Goal: Transaction & Acquisition: Purchase product/service

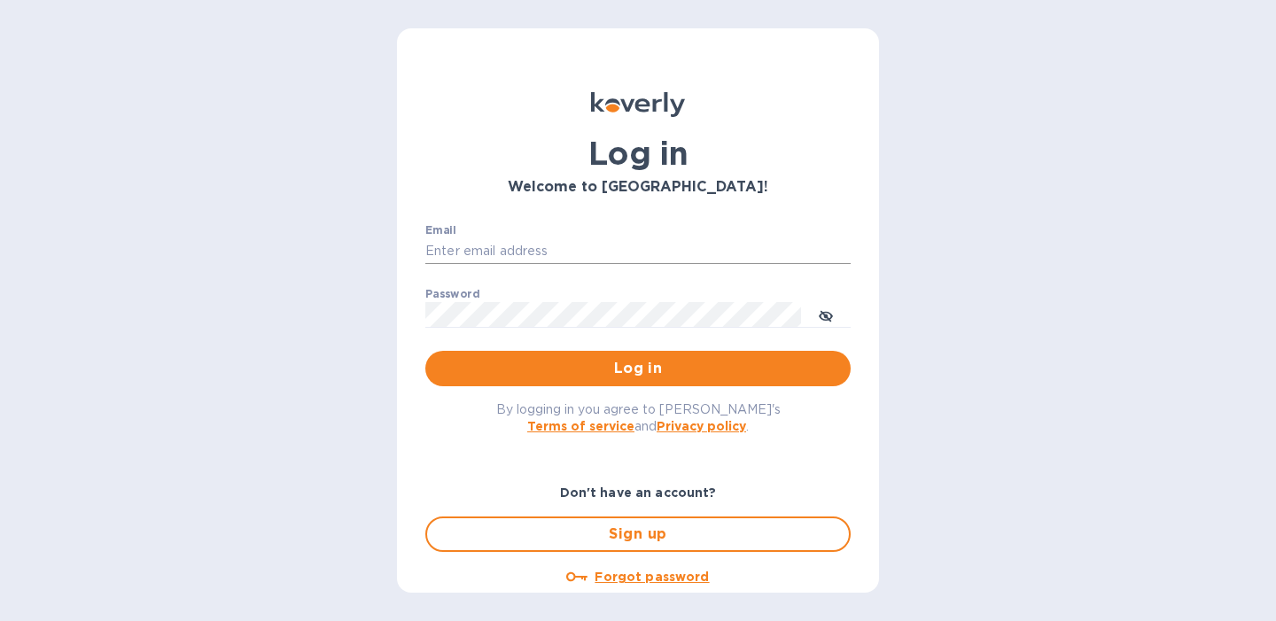
click at [545, 252] on input "Email" at bounding box center [637, 251] width 425 height 27
type input "[PERSON_NAME][EMAIL_ADDRESS][DOMAIN_NAME]"
click at [425, 351] on button "Log in" at bounding box center [637, 368] width 425 height 35
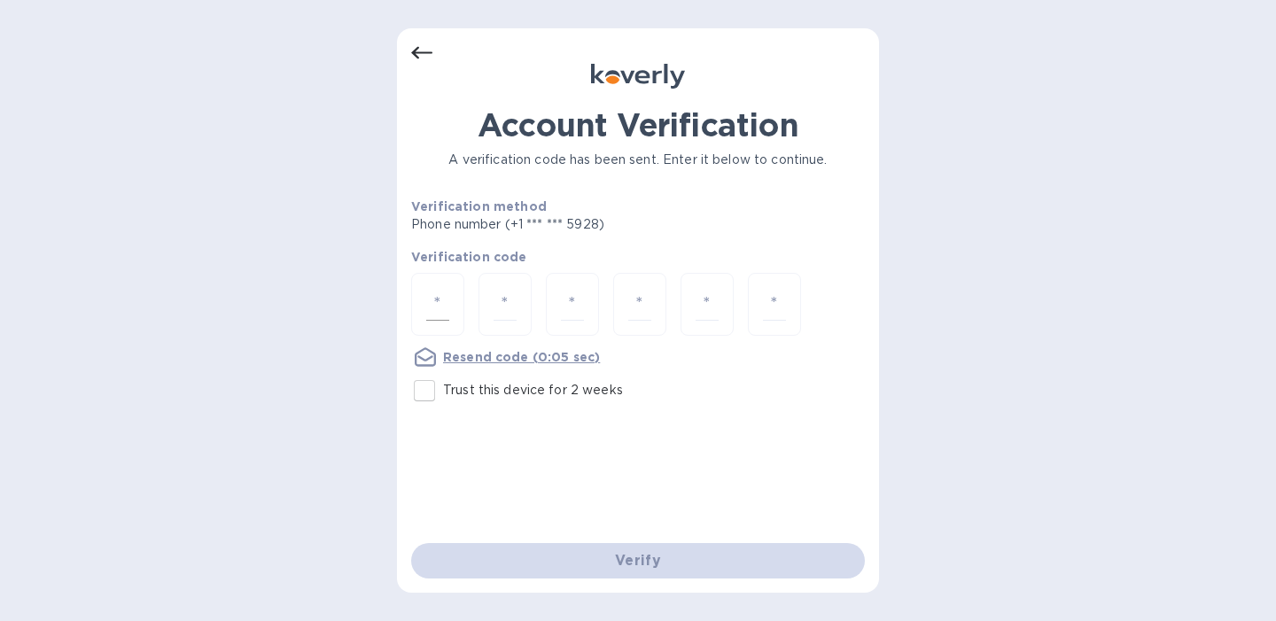
click at [446, 311] on input "number" at bounding box center [437, 304] width 23 height 33
type input "4"
type input "0"
type input "1"
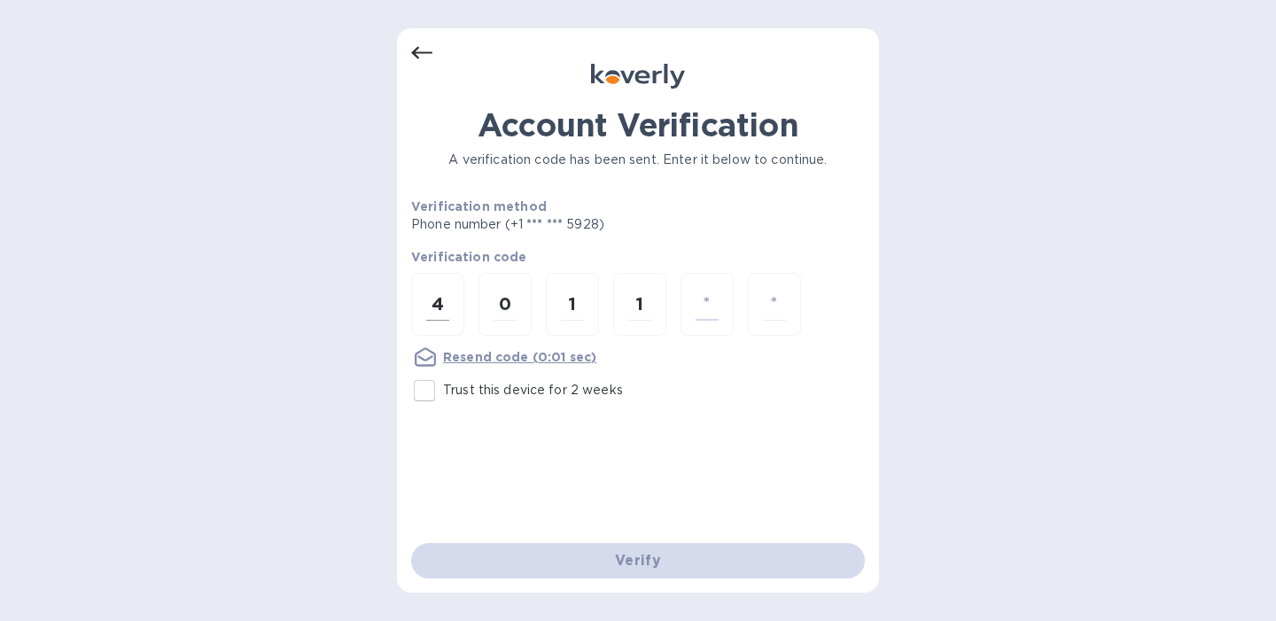
type input "2"
type input "9"
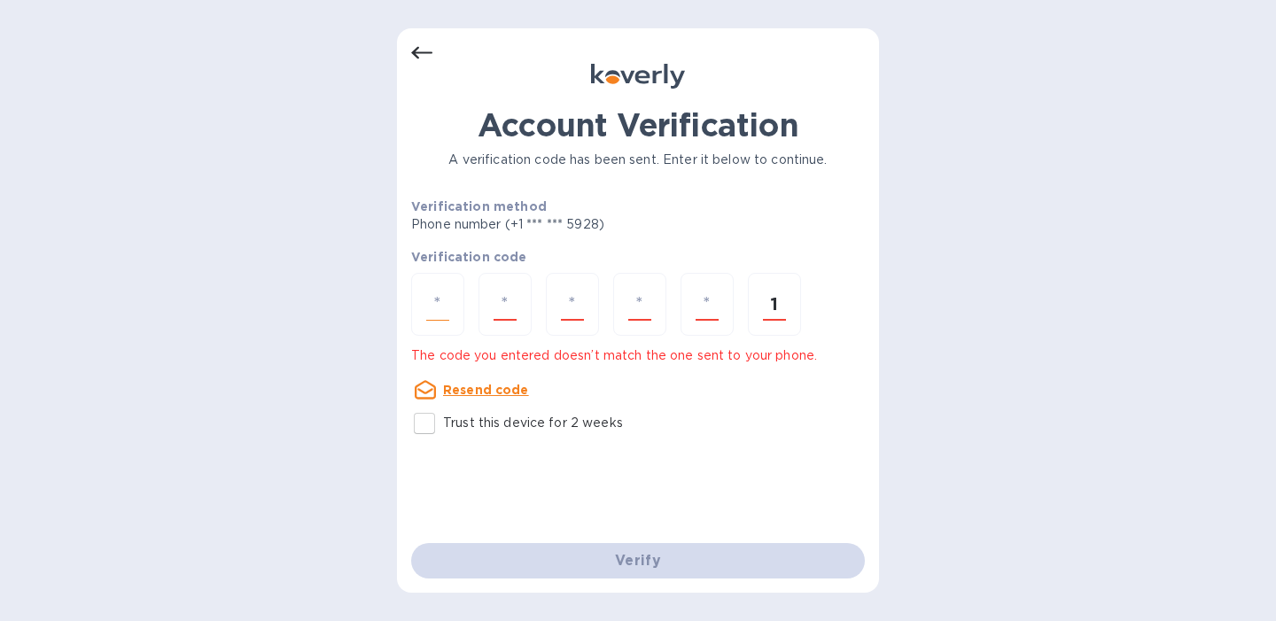
type input "1"
click at [424, 307] on div at bounding box center [437, 304] width 53 height 63
type input "4"
type input "0"
type input "1"
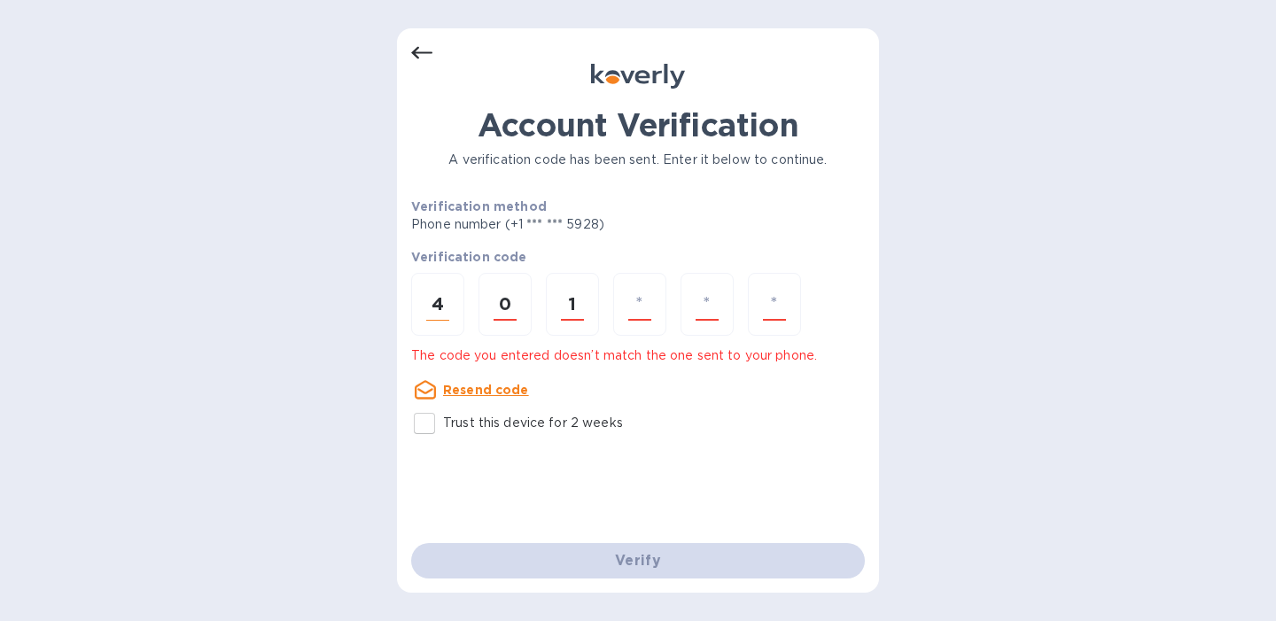
type input "1"
type input "4"
type input "9"
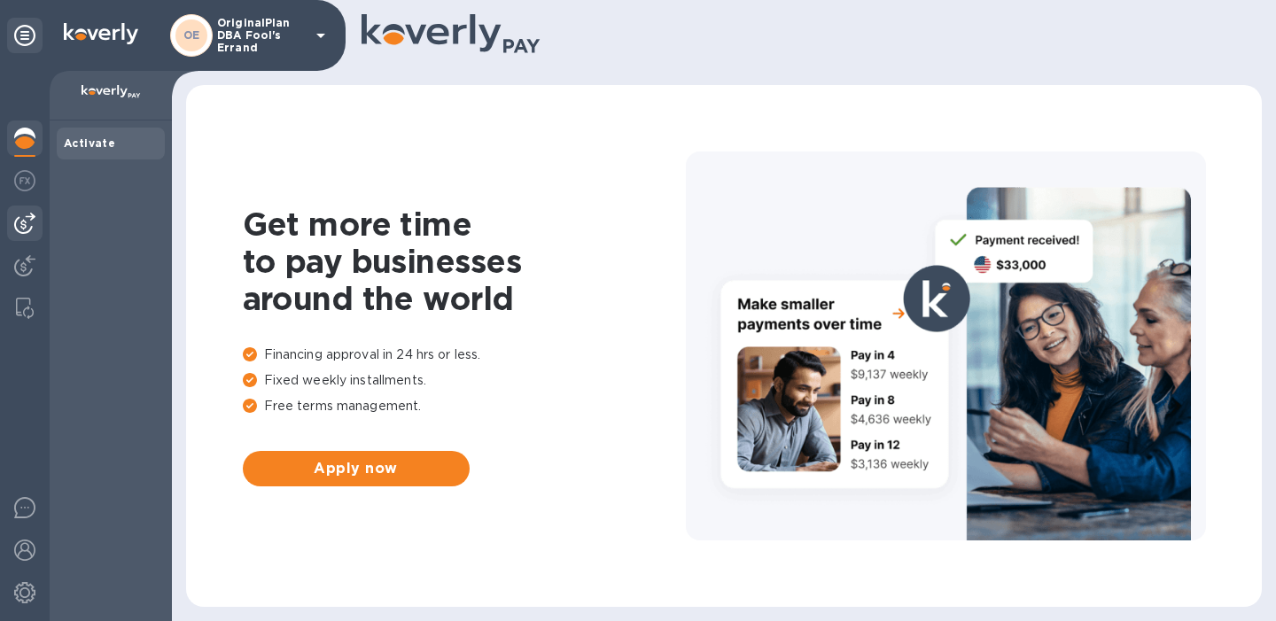
click at [20, 217] on img at bounding box center [24, 223] width 21 height 21
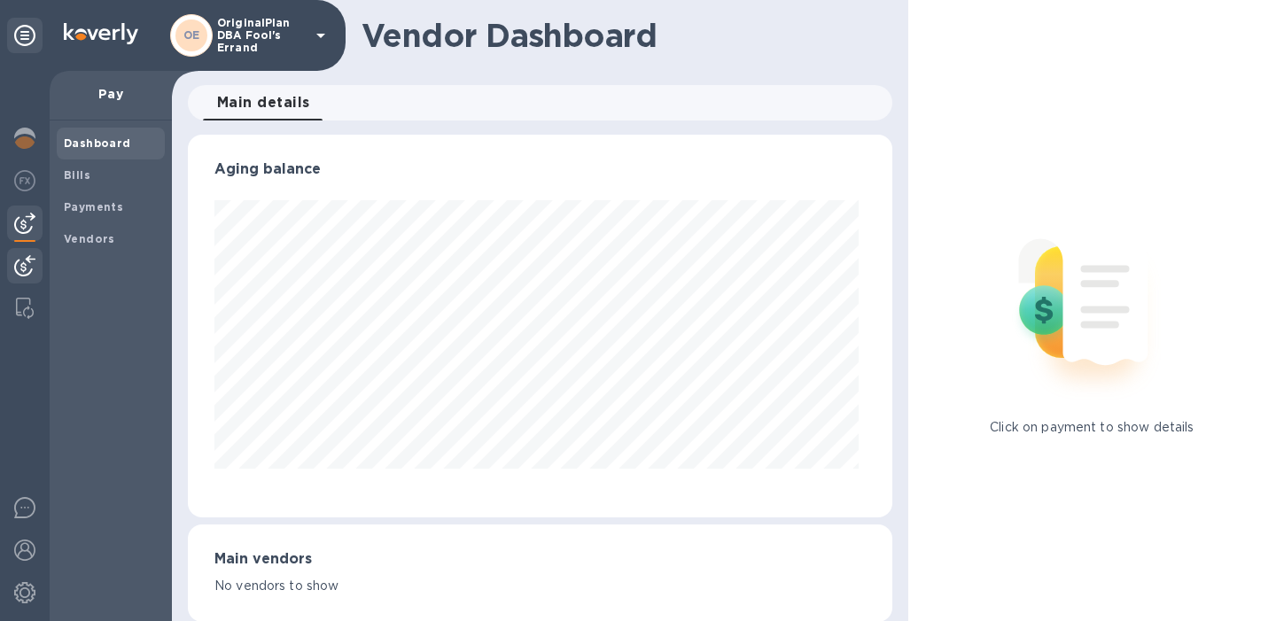
click at [20, 257] on img at bounding box center [24, 265] width 21 height 21
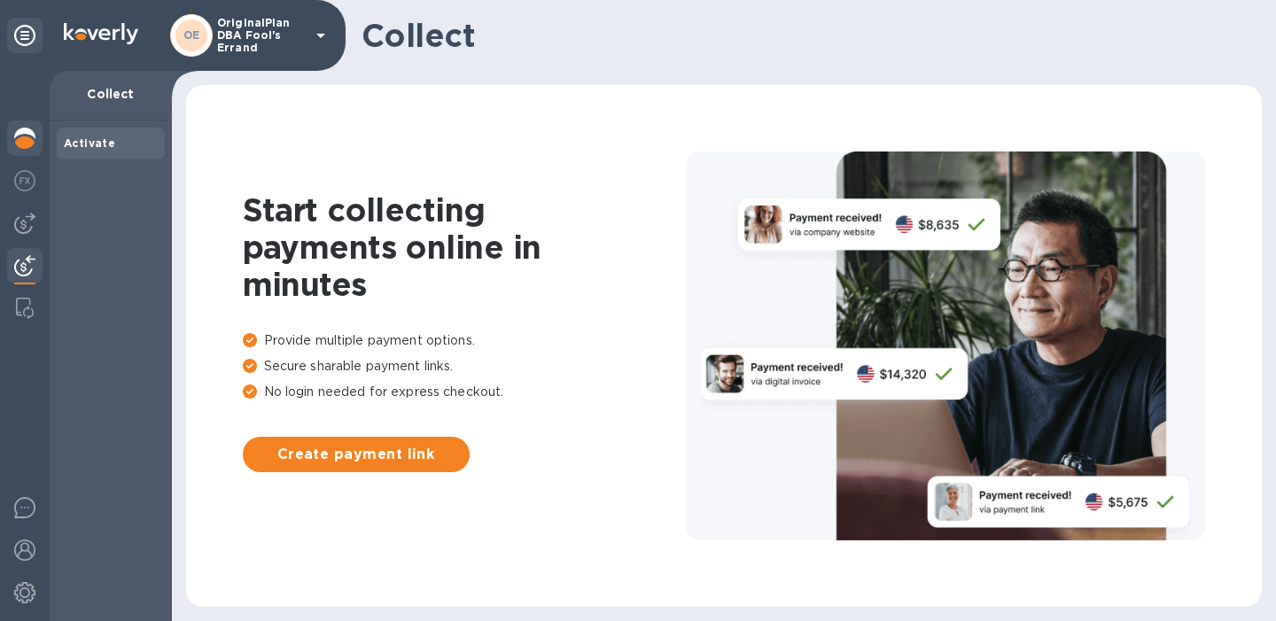
click at [29, 136] on img at bounding box center [24, 138] width 21 height 21
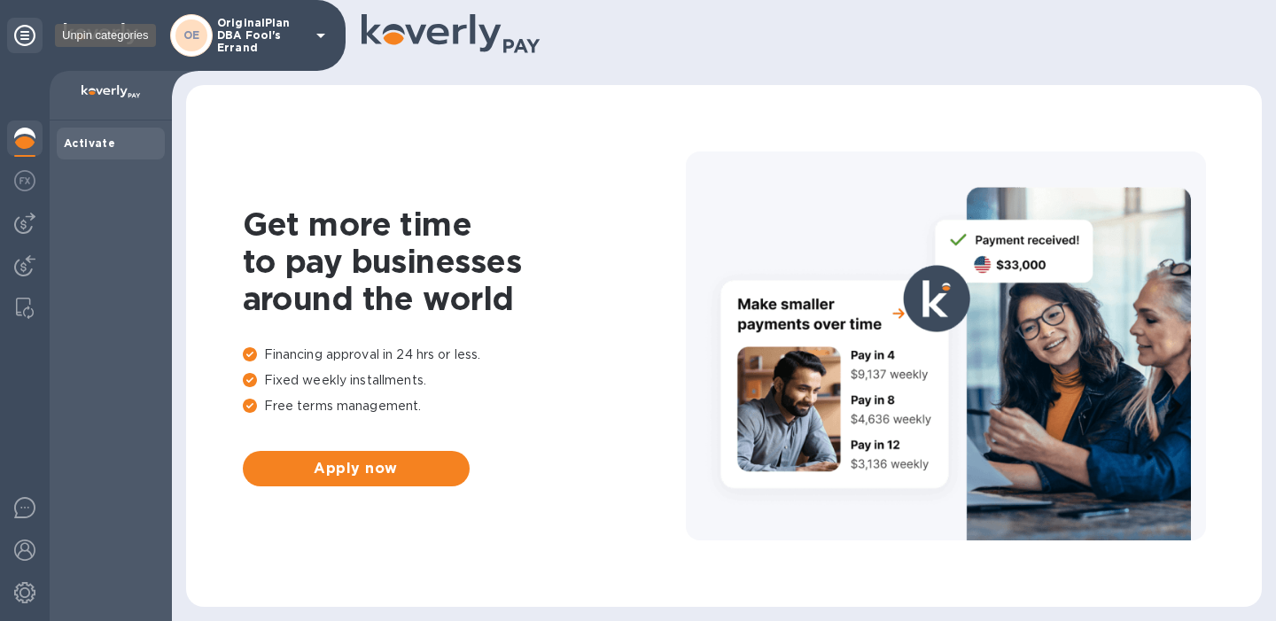
click at [20, 40] on icon at bounding box center [24, 35] width 21 height 21
click at [85, 238] on b "Vendors" at bounding box center [89, 238] width 51 height 13
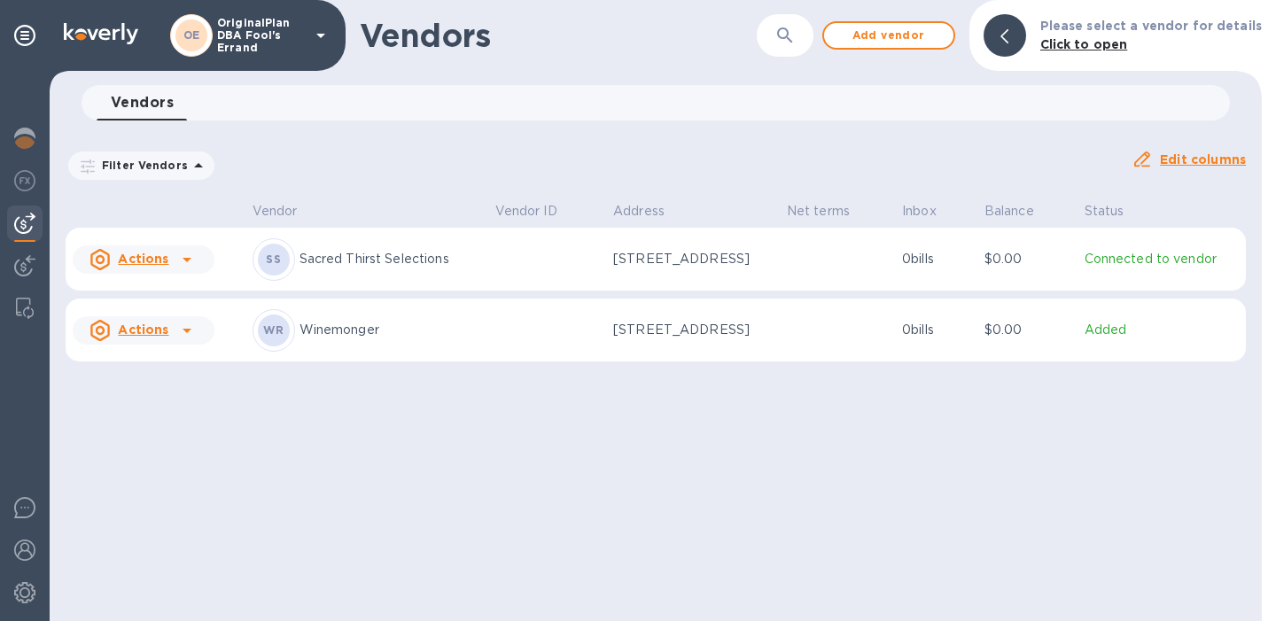
click at [416, 258] on p "Sacred Thirst Selections" at bounding box center [390, 259] width 182 height 19
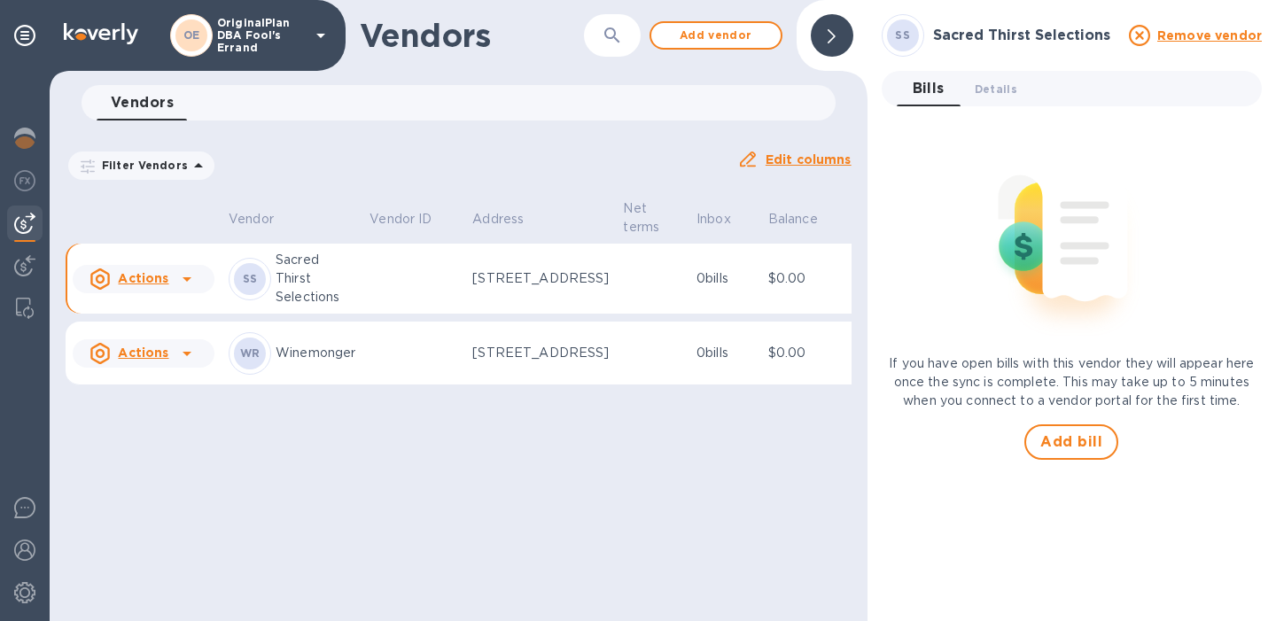
click at [186, 282] on icon at bounding box center [186, 279] width 9 height 4
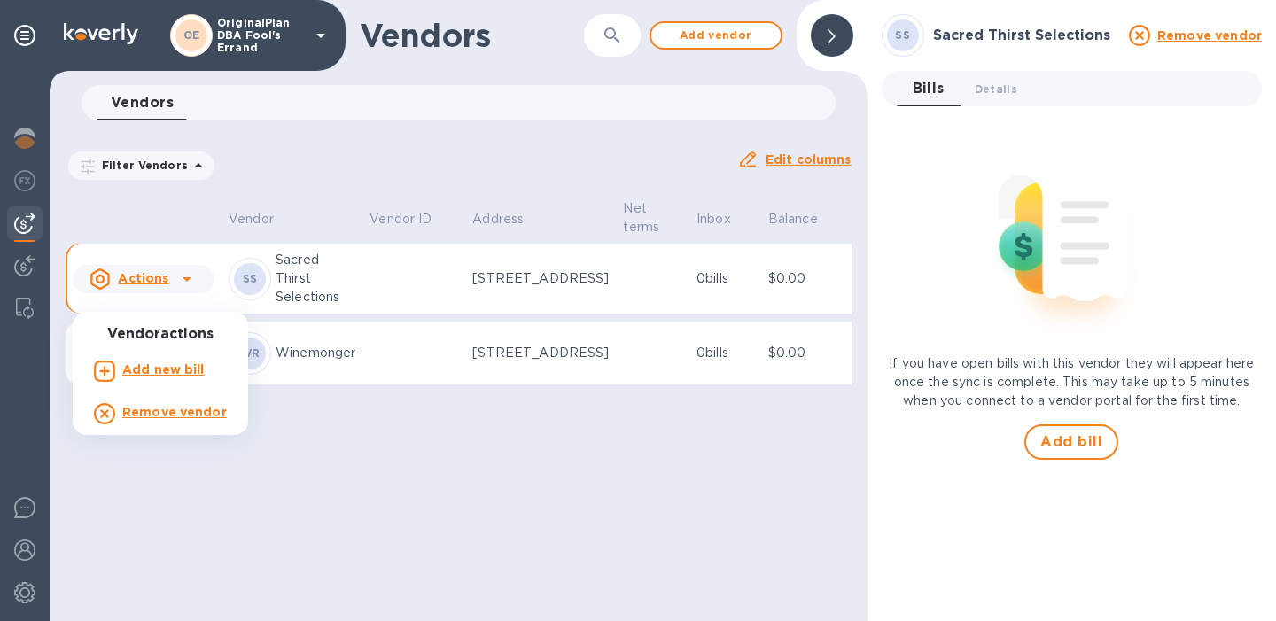
click at [159, 367] on b "Add new bill" at bounding box center [163, 369] width 82 height 14
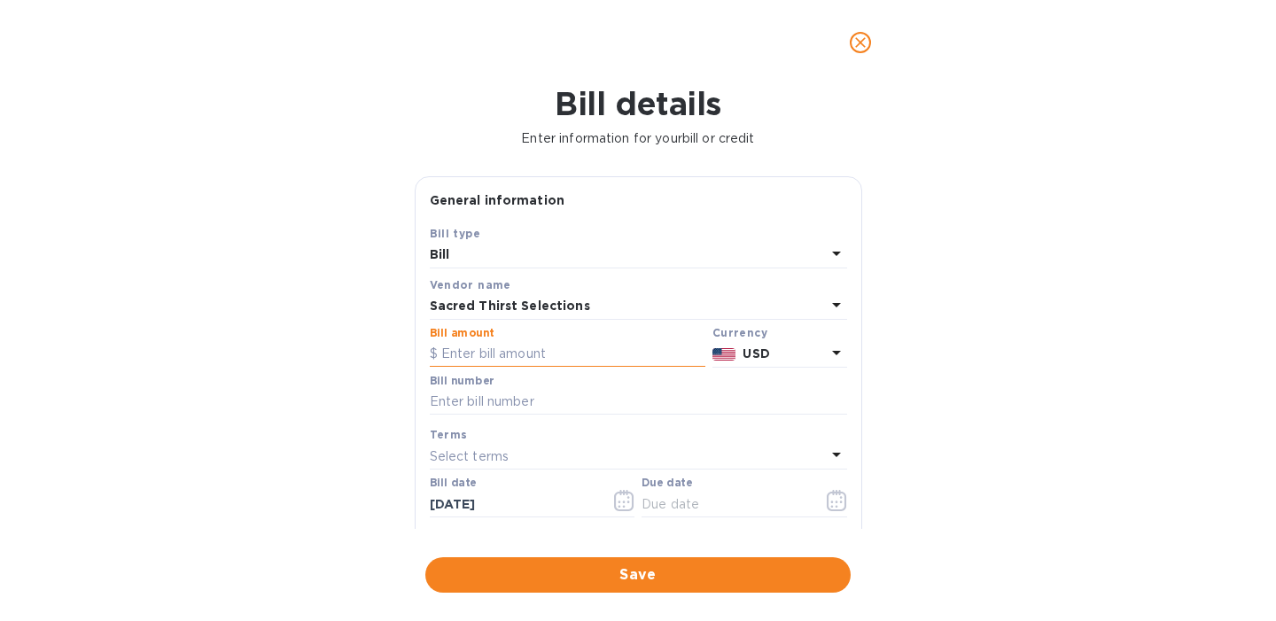
click at [500, 360] on input "text" at bounding box center [568, 354] width 276 height 27
type input "3,281.03"
click at [555, 408] on input "text" at bounding box center [638, 402] width 417 height 27
type input "Statement Due"
click at [526, 466] on div "Select terms" at bounding box center [628, 456] width 396 height 25
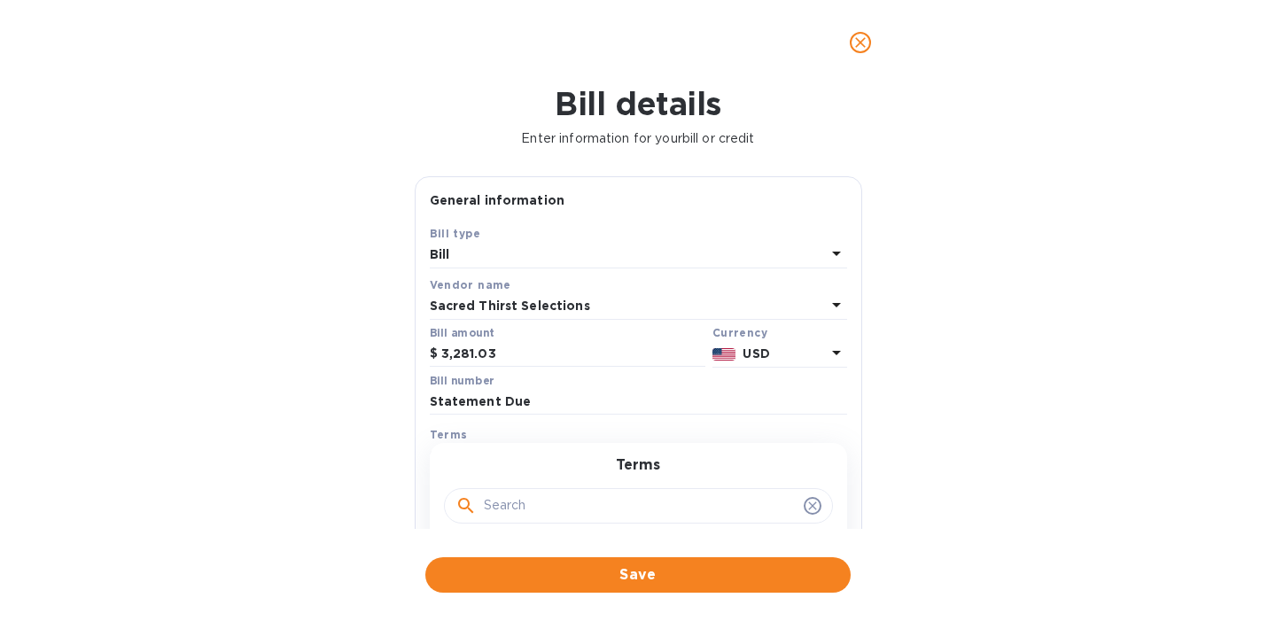
click at [679, 511] on input "text" at bounding box center [640, 506] width 313 height 27
click at [808, 505] on icon at bounding box center [812, 505] width 8 height 8
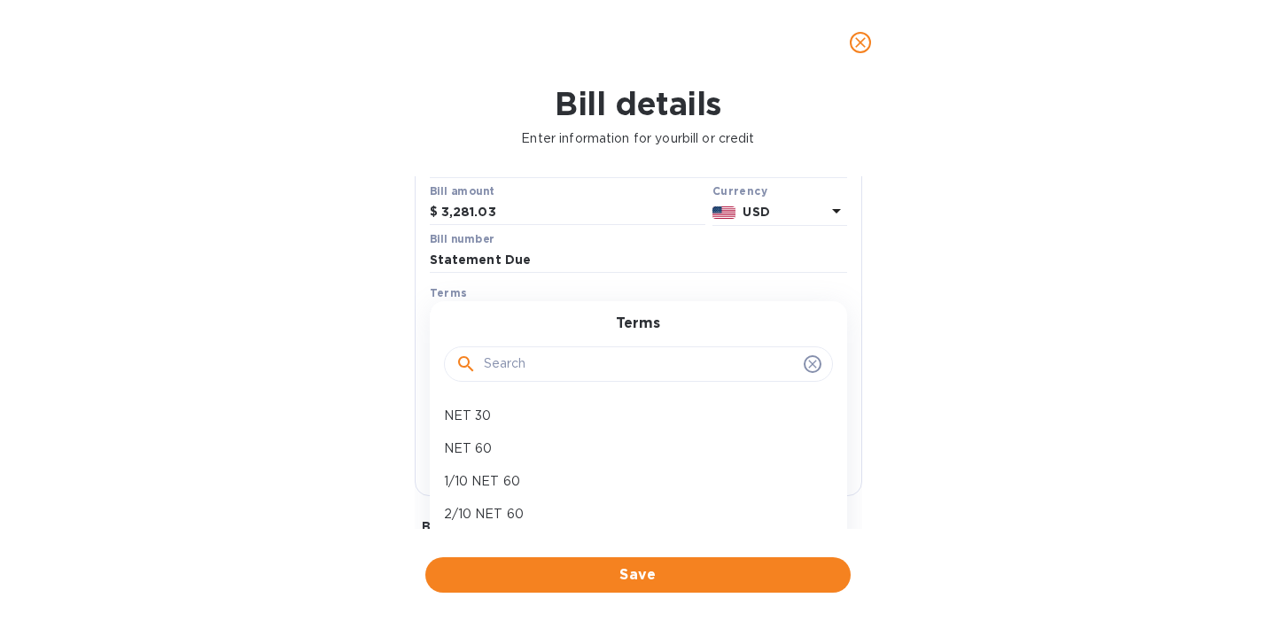
scroll to position [247, 0]
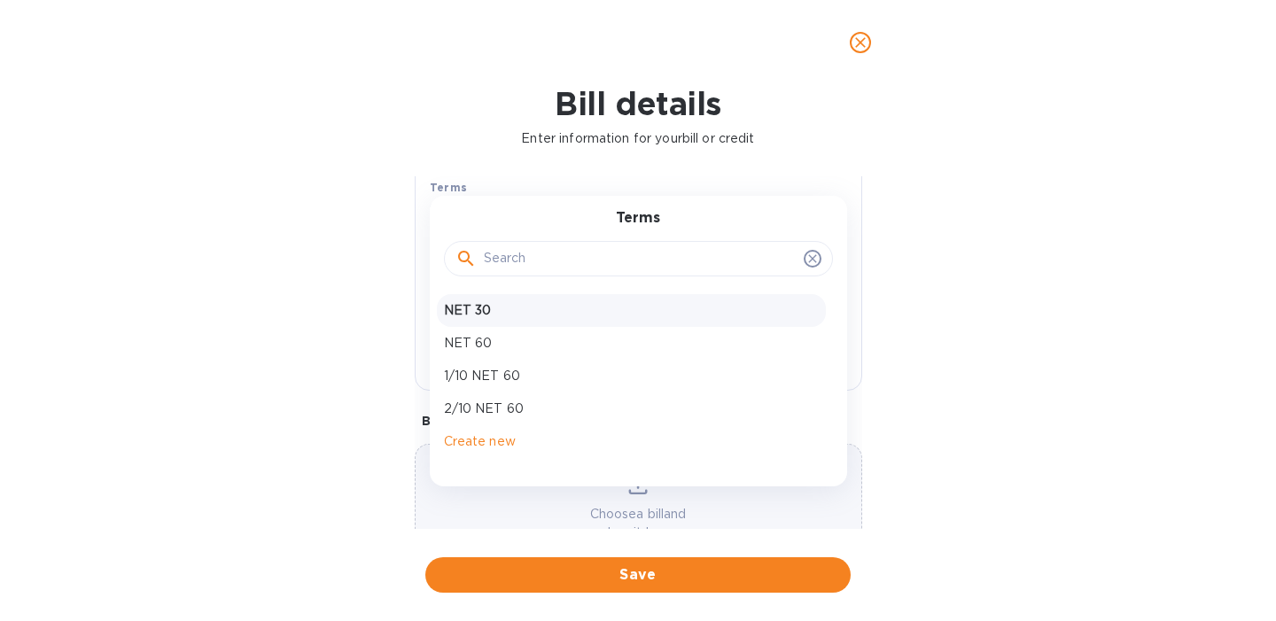
click at [473, 310] on p "NET 30" at bounding box center [631, 310] width 375 height 19
type input "10/09/2025"
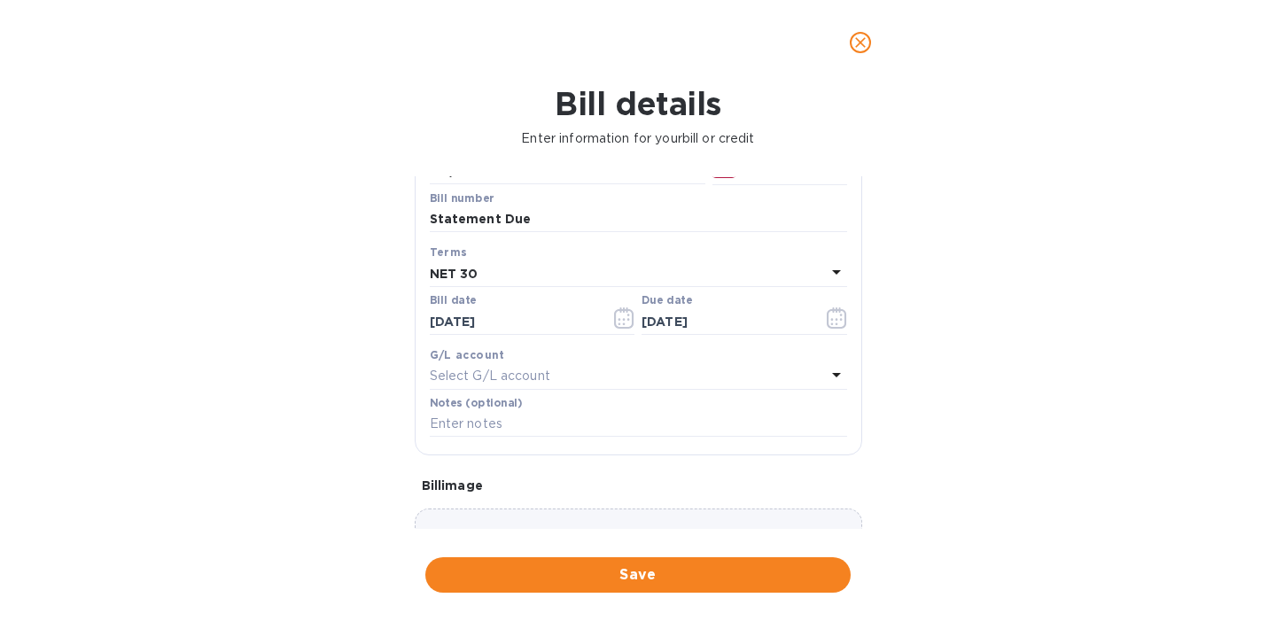
scroll to position [182, 0]
click at [827, 320] on icon "button" at bounding box center [837, 318] width 20 height 21
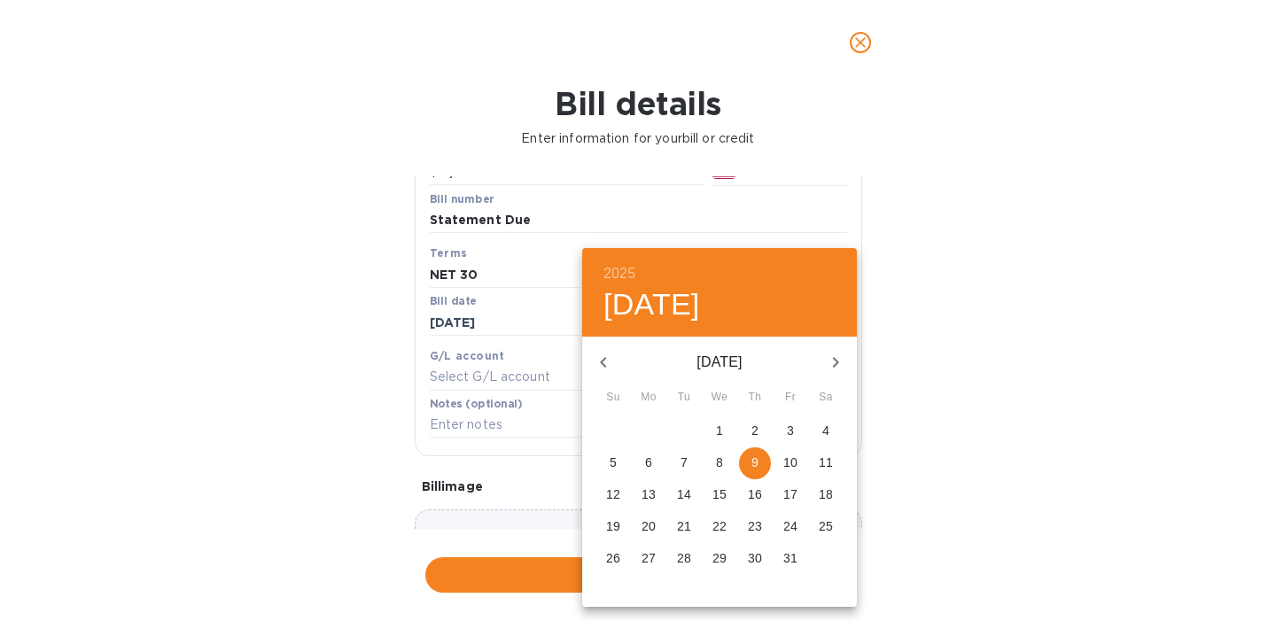
click at [963, 343] on div at bounding box center [638, 310] width 1276 height 621
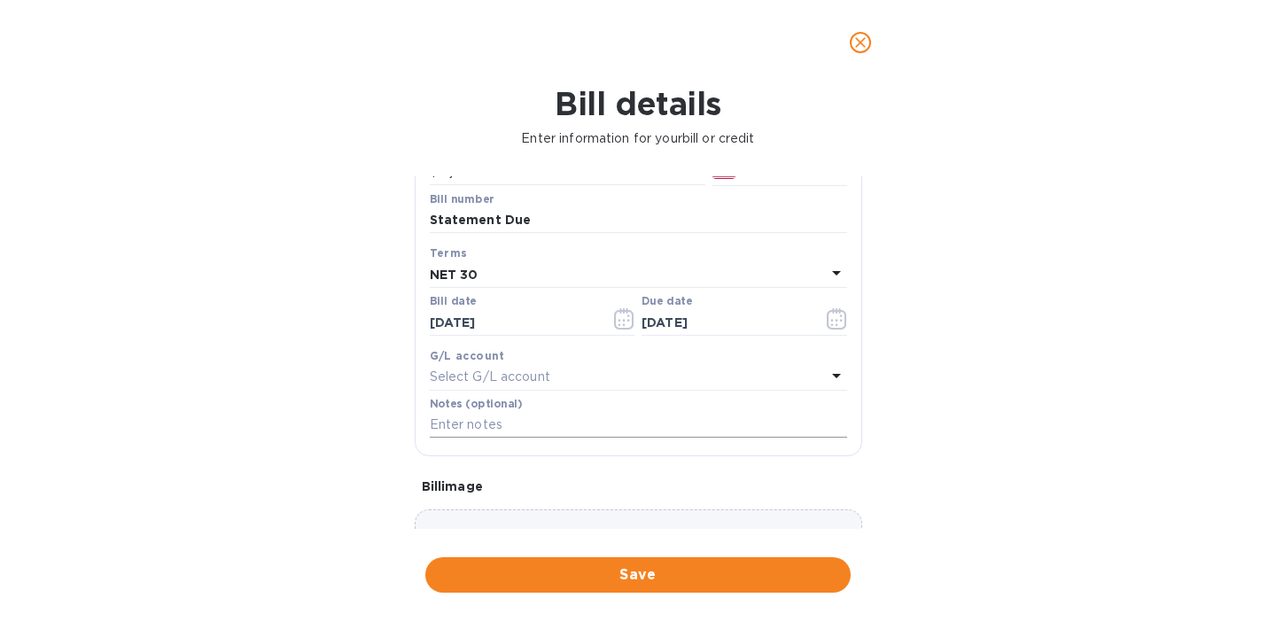
scroll to position [314, 0]
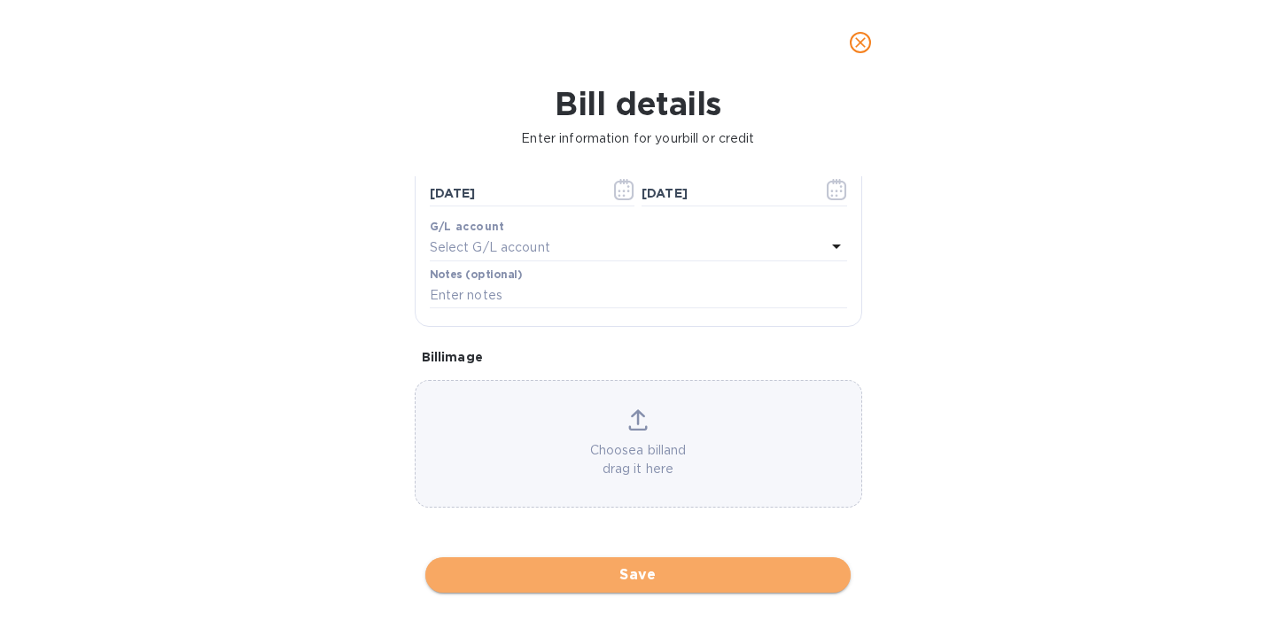
click at [645, 576] on span "Save" at bounding box center [637, 574] width 397 height 21
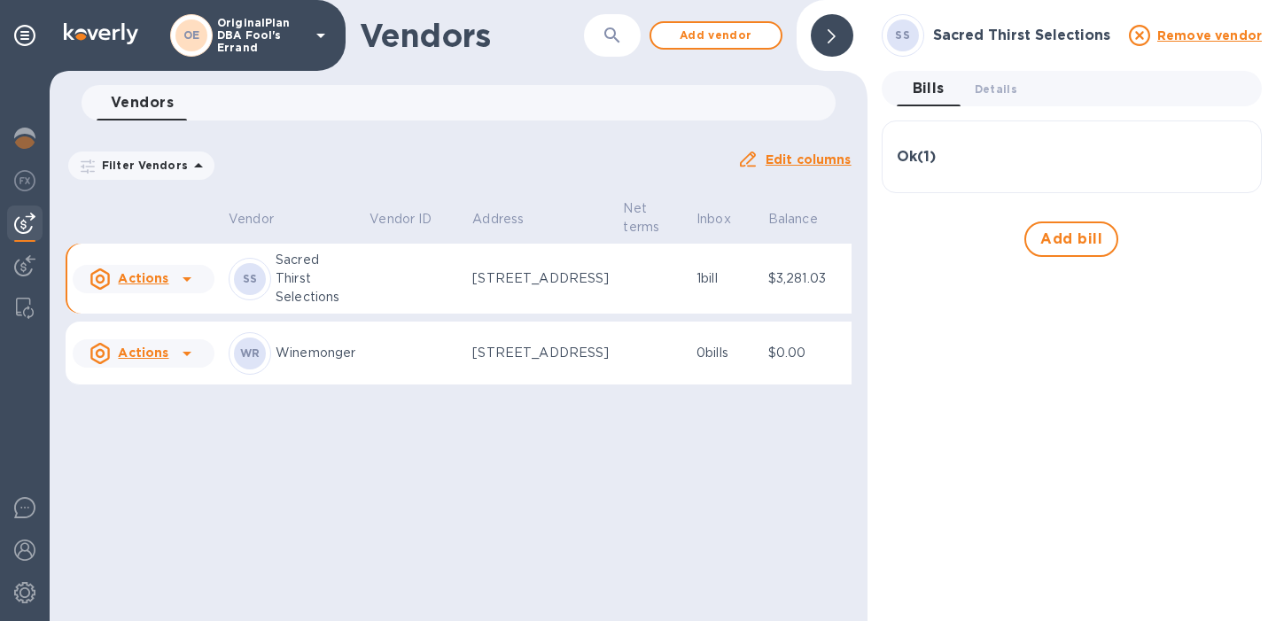
click at [182, 290] on icon at bounding box center [186, 278] width 21 height 21
click at [314, 306] on p "Sacred Thirst Selections" at bounding box center [316, 279] width 80 height 56
click at [855, 288] on p "Connected to vendor" at bounding box center [889, 278] width 68 height 37
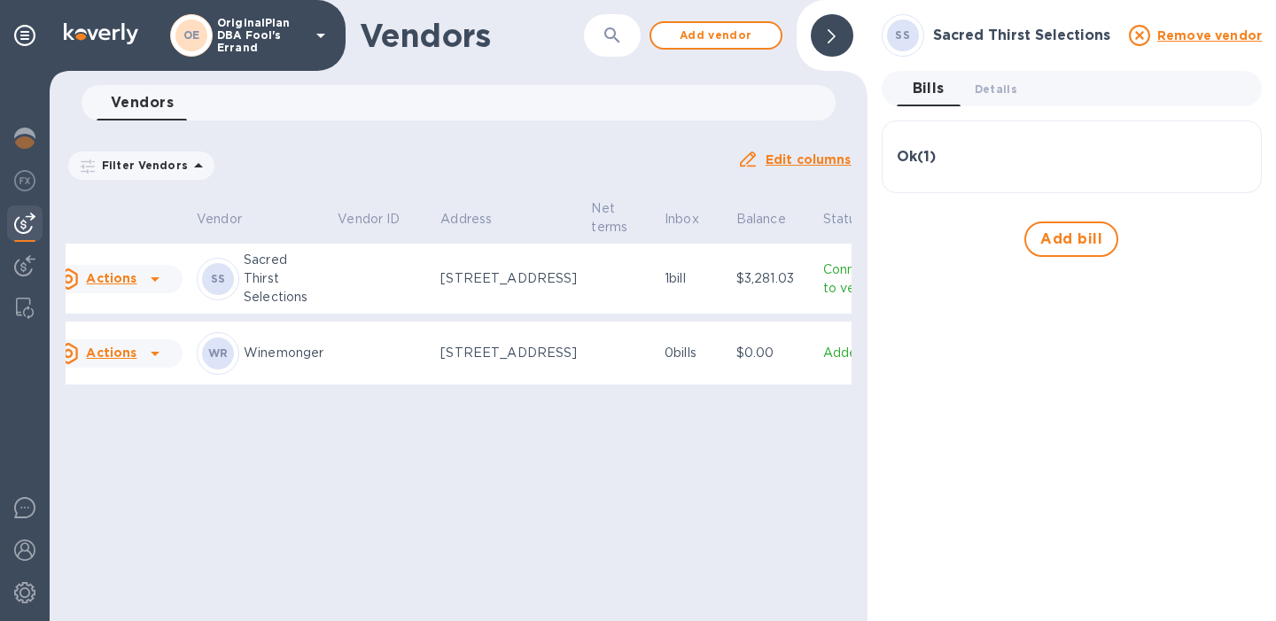
click at [823, 298] on p "Connected to vendor" at bounding box center [857, 278] width 68 height 37
click at [823, 284] on p "Connected to vendor" at bounding box center [857, 278] width 68 height 37
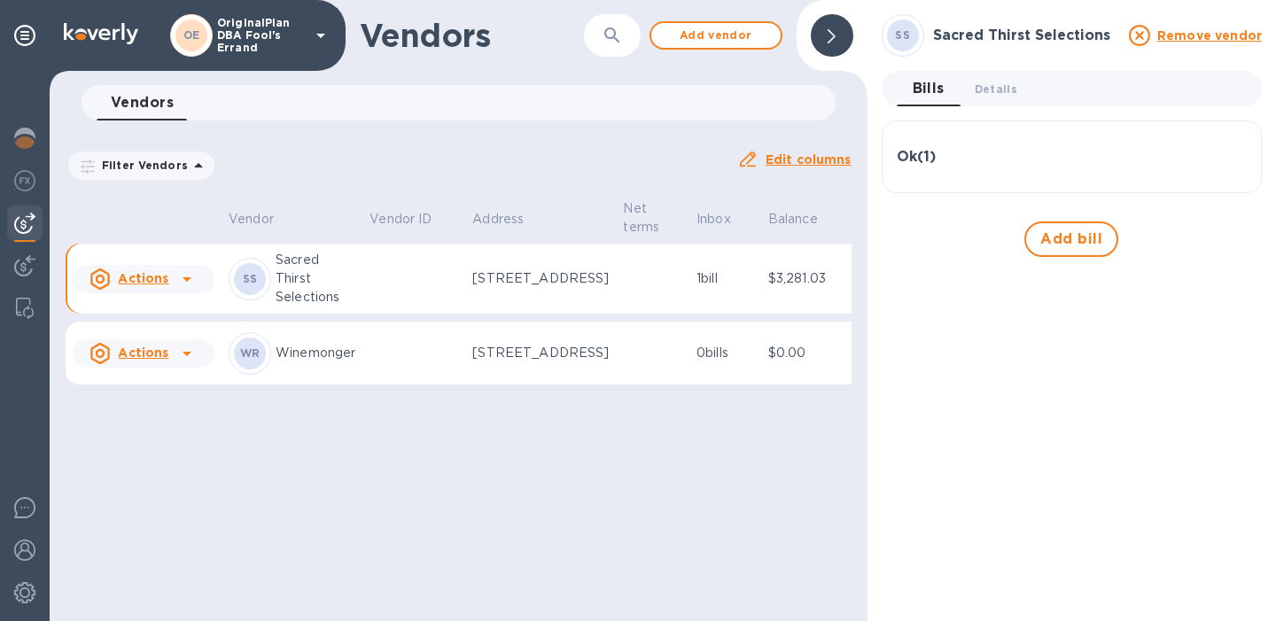
click at [128, 287] on p "Actions" at bounding box center [143, 278] width 50 height 18
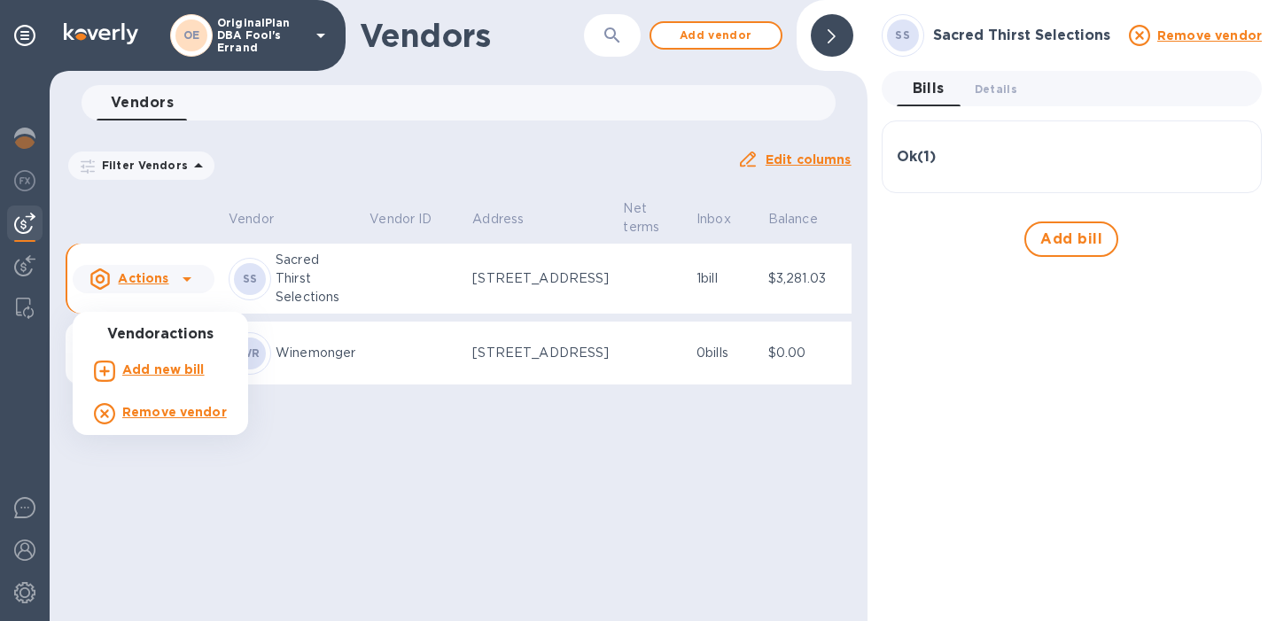
click at [315, 288] on div at bounding box center [638, 310] width 1276 height 621
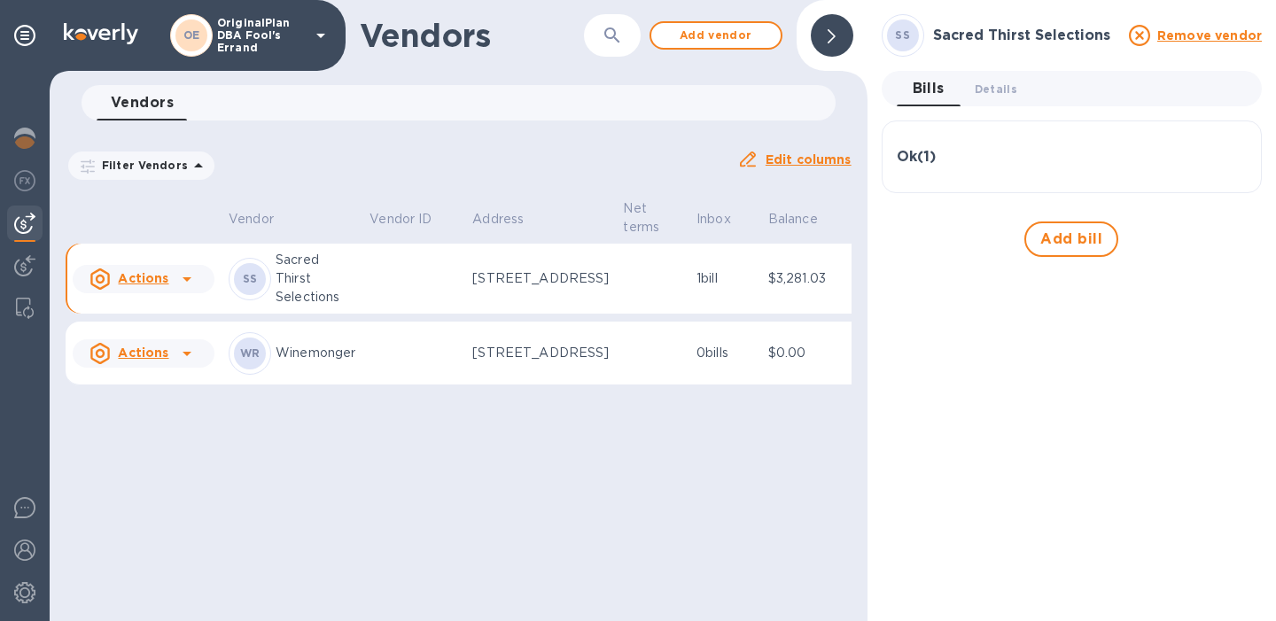
click at [163, 360] on u "Actions" at bounding box center [143, 353] width 50 height 14
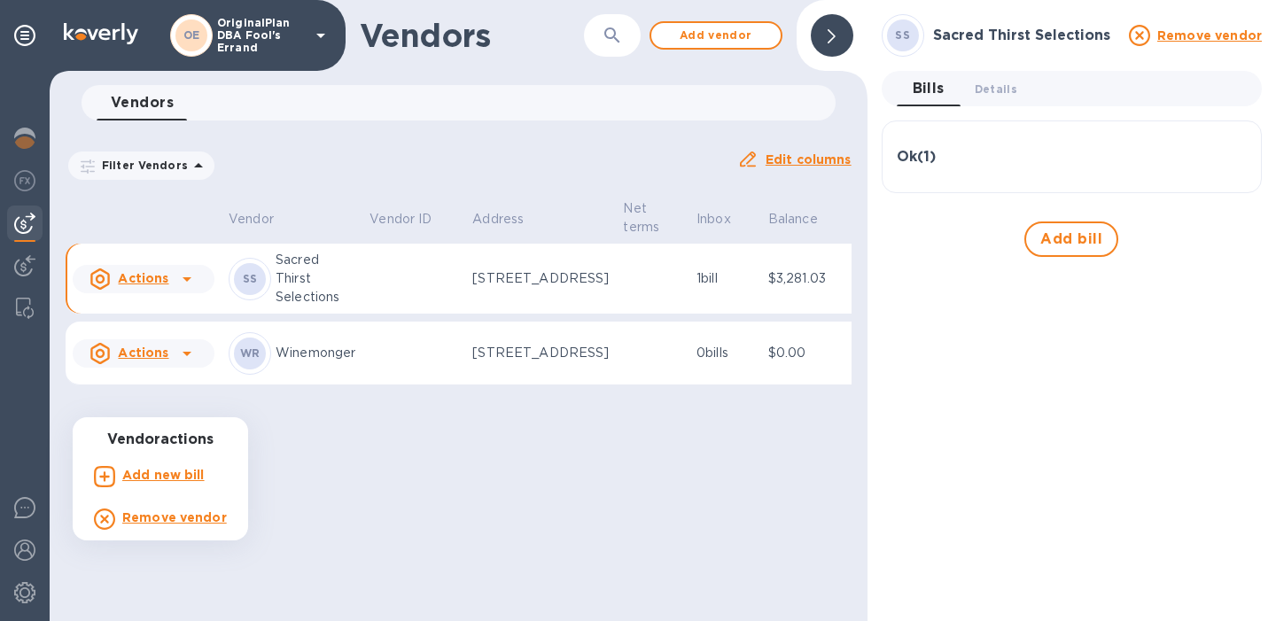
click at [389, 335] on div at bounding box center [638, 310] width 1276 height 621
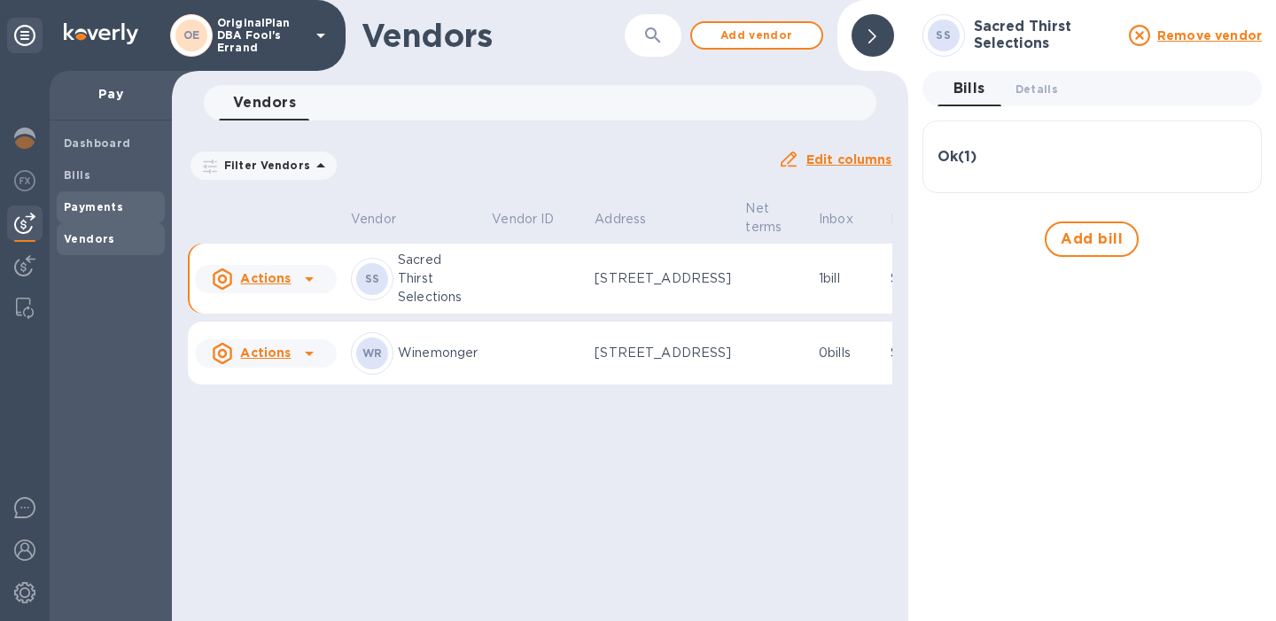
click at [75, 211] on b "Payments" at bounding box center [93, 206] width 59 height 13
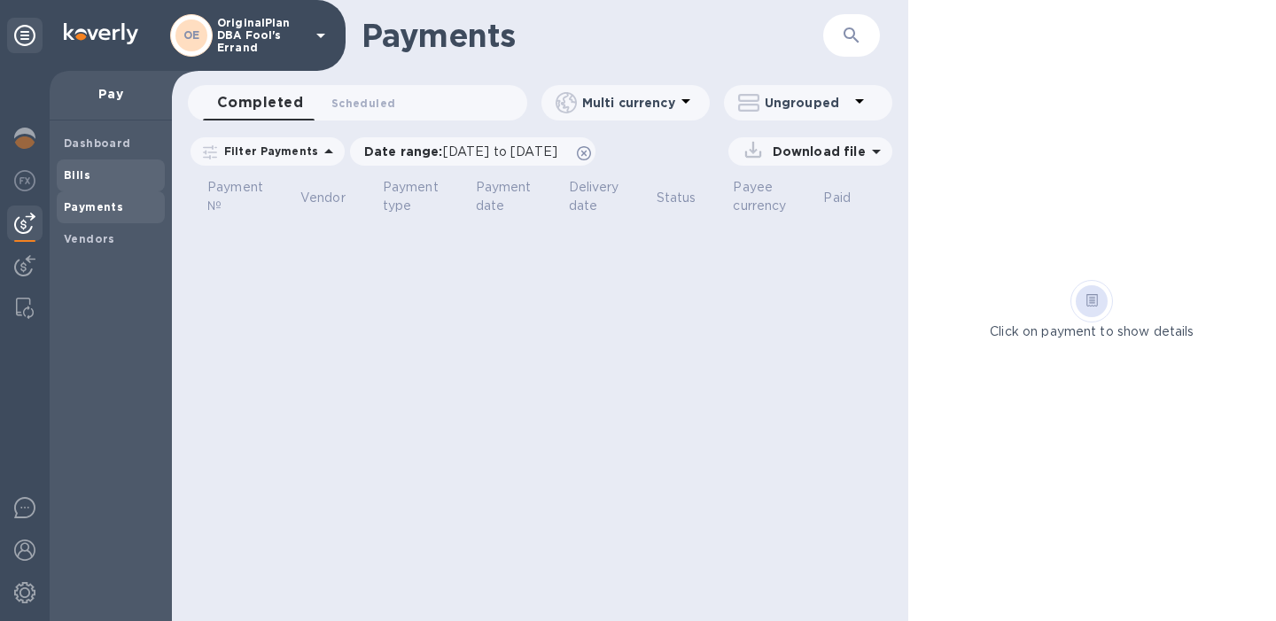
click at [78, 165] on div "Bills" at bounding box center [111, 175] width 108 height 32
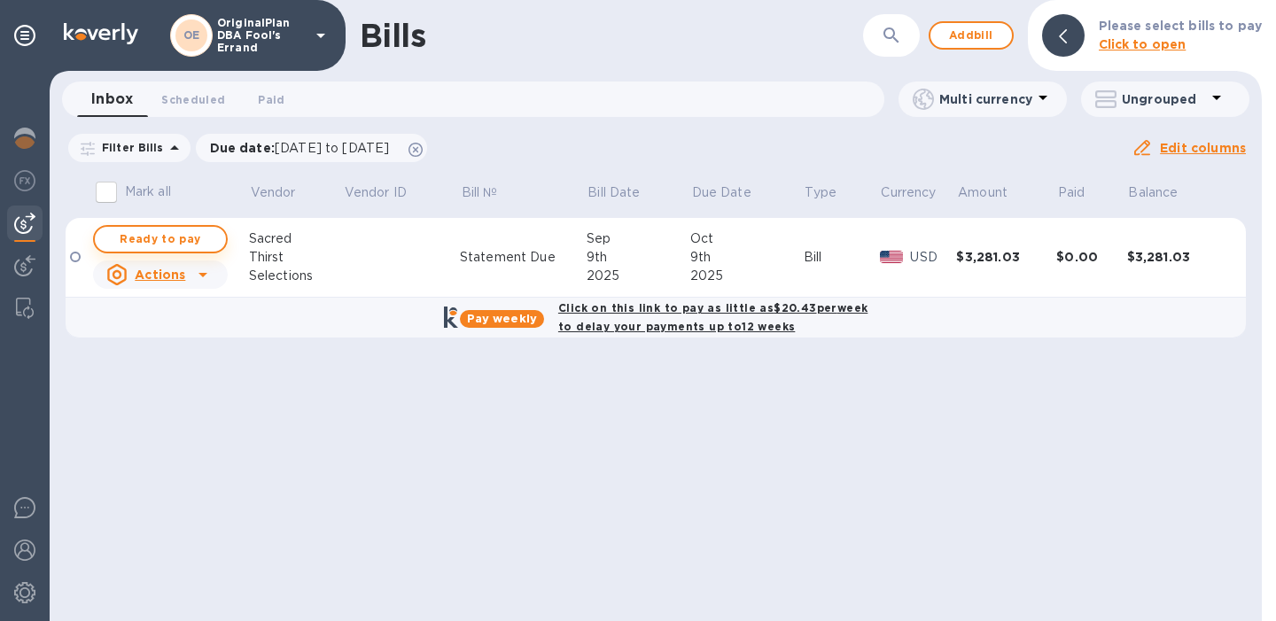
click at [196, 243] on span "Ready to pay" at bounding box center [160, 239] width 103 height 21
checkbox input "true"
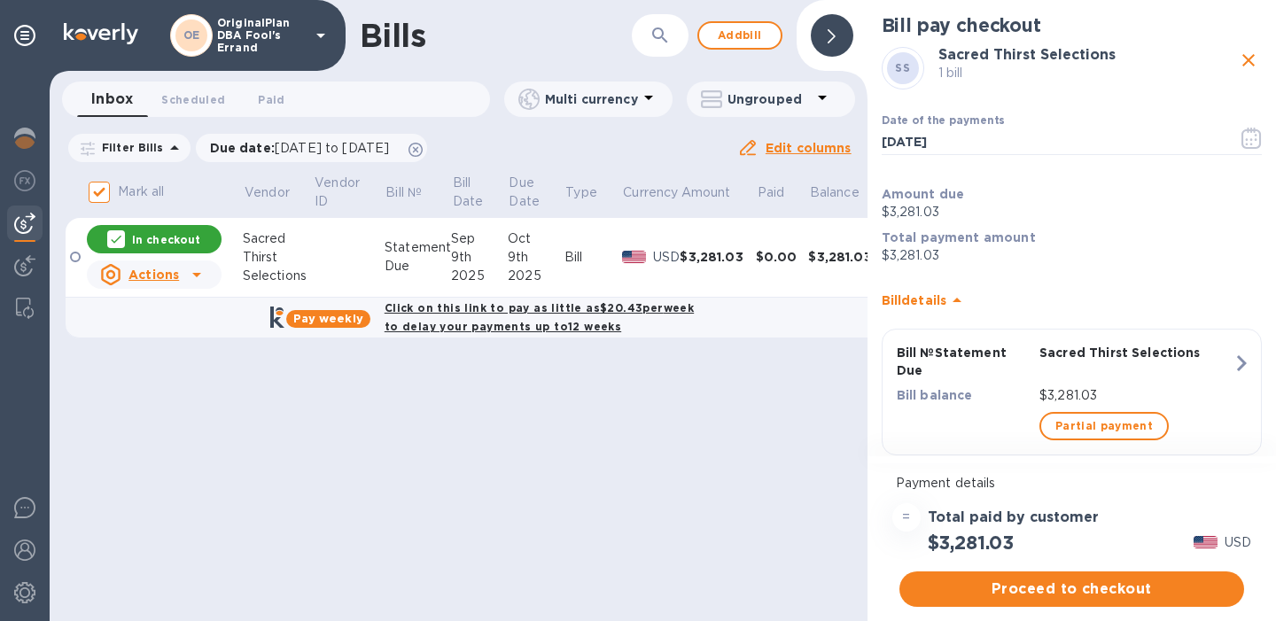
scroll to position [33, 0]
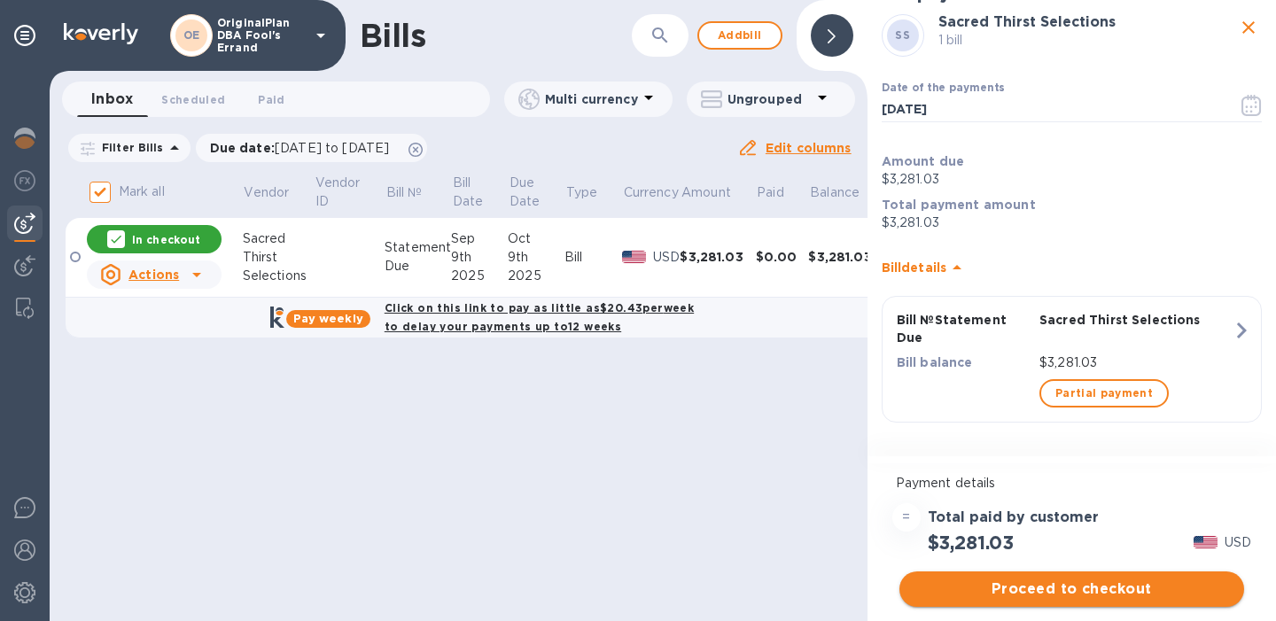
click at [1079, 588] on span "Proceed to checkout" at bounding box center [1071, 588] width 316 height 21
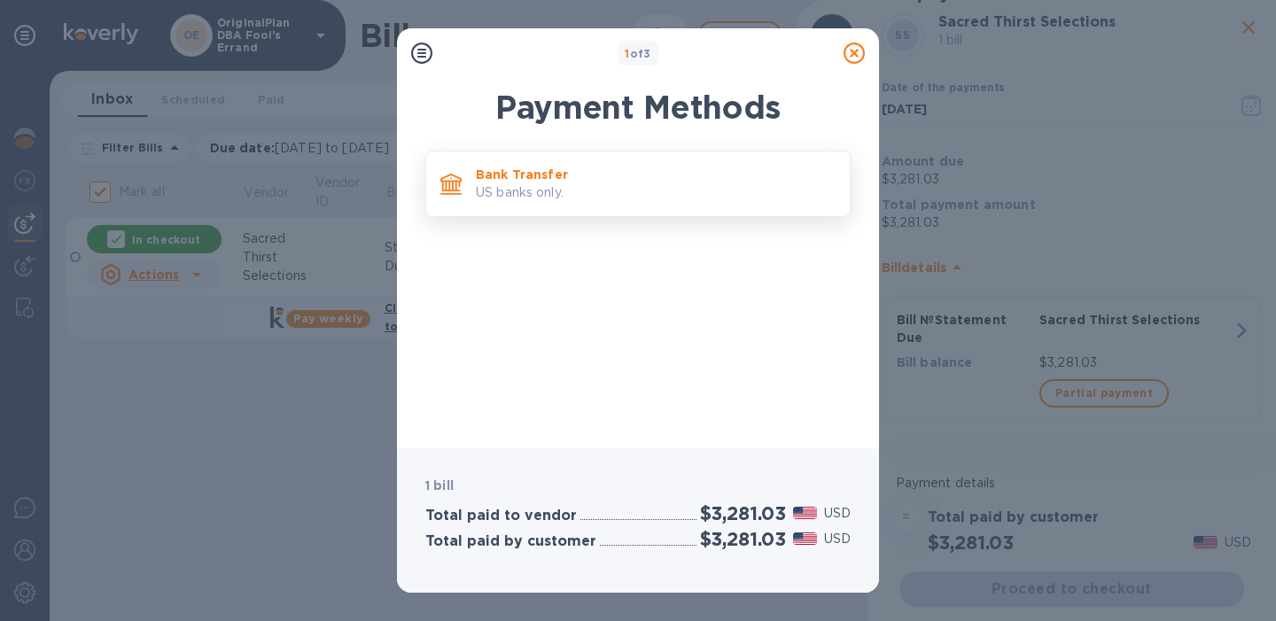
click at [559, 184] on p "US banks only." at bounding box center [656, 192] width 360 height 19
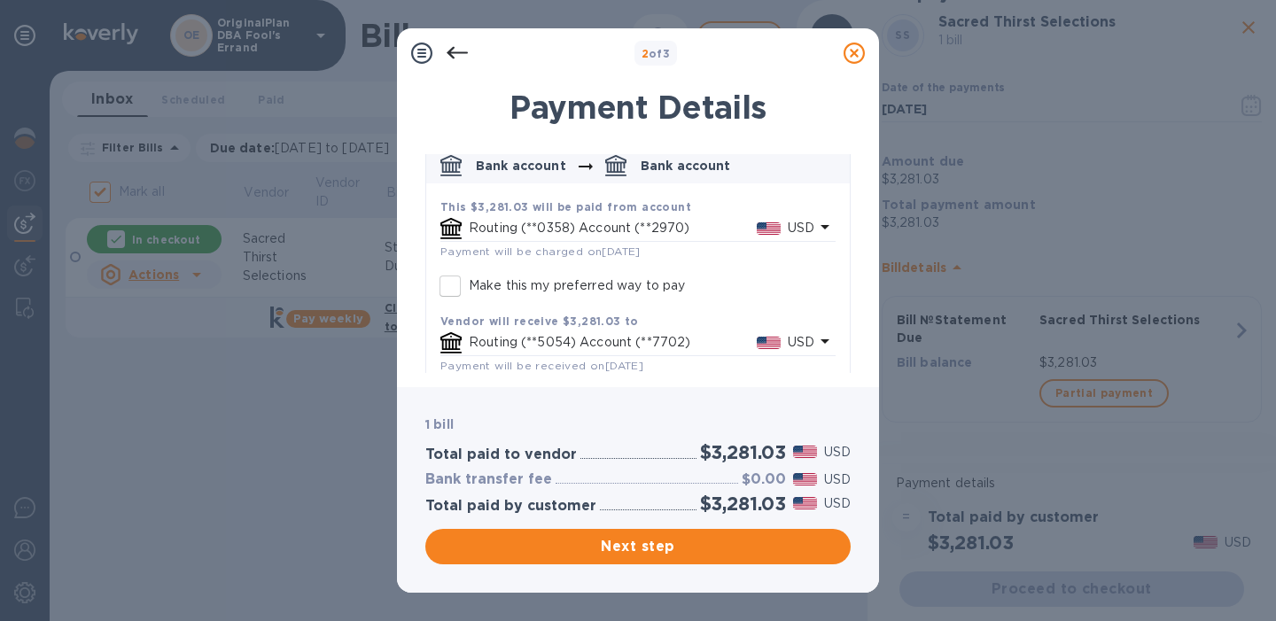
scroll to position [93, 0]
click at [483, 245] on span "Payment will be charged on Sep 10, 2025" at bounding box center [540, 250] width 200 height 13
click at [457, 287] on input "Make this my preferred way to pay" at bounding box center [449, 285] width 37 height 37
checkbox input "true"
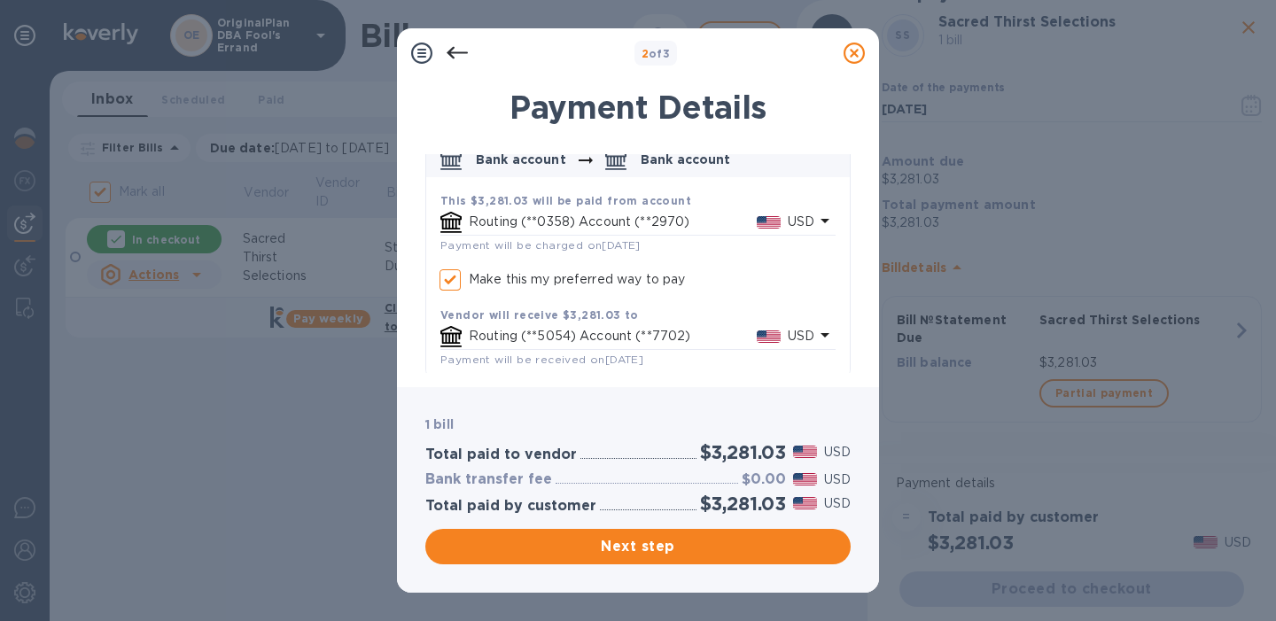
scroll to position [111, 0]
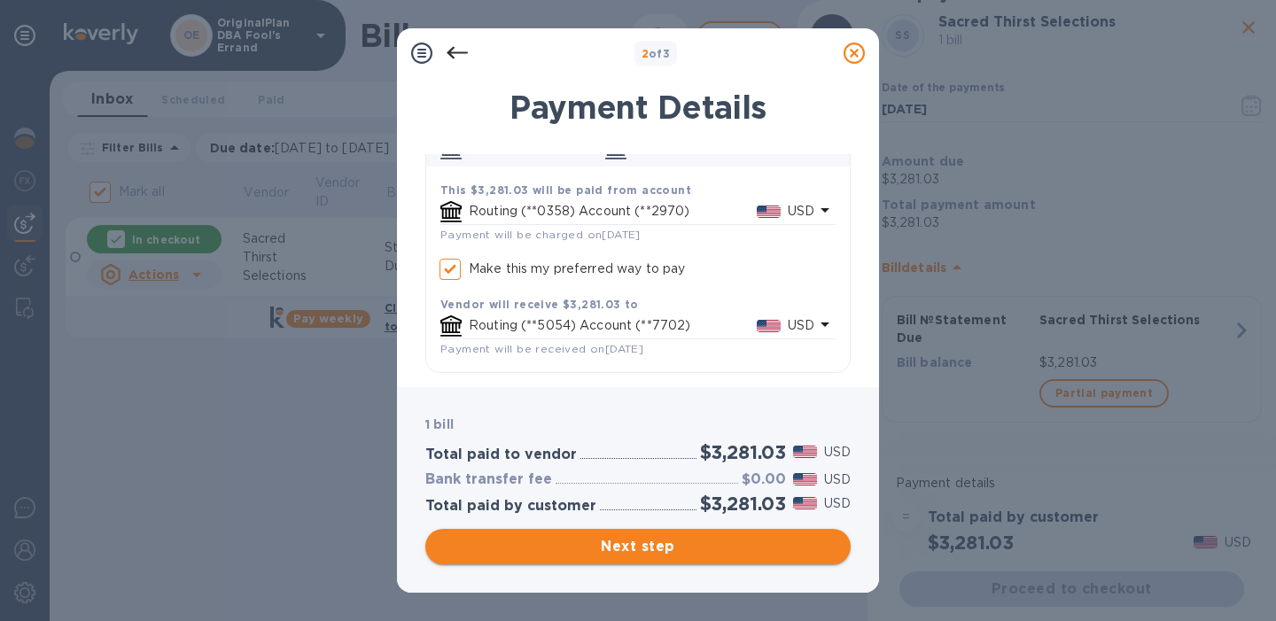
click at [694, 543] on span "Next step" at bounding box center [637, 546] width 397 height 21
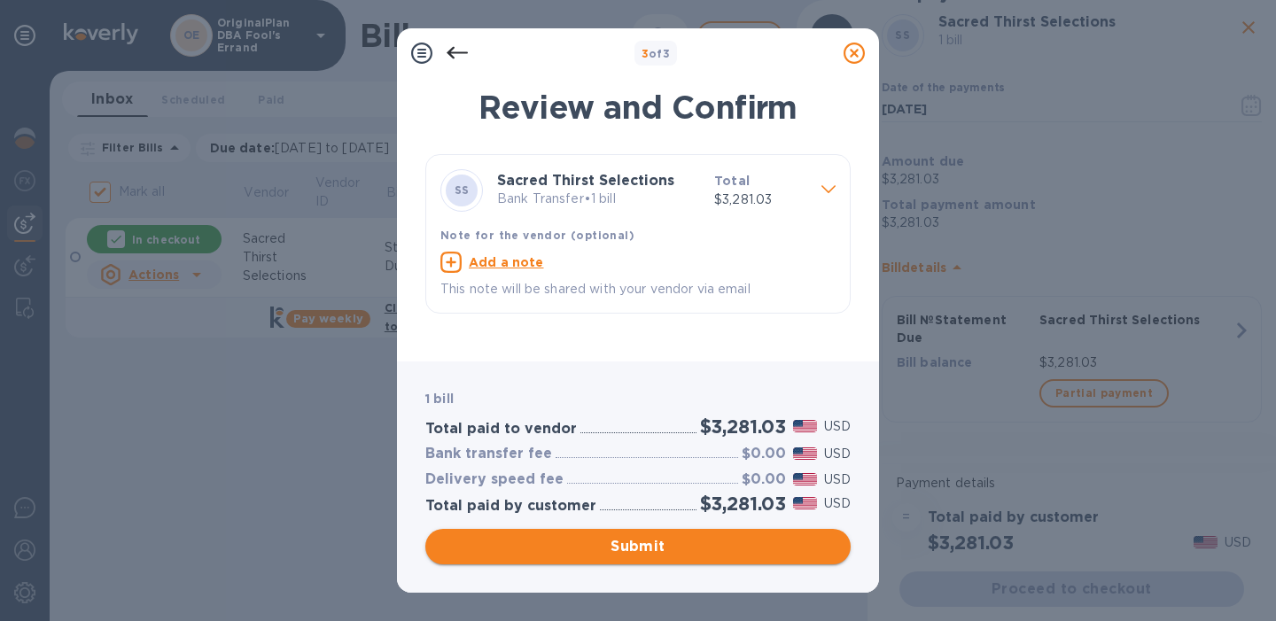
click at [673, 548] on span "Submit" at bounding box center [637, 546] width 397 height 21
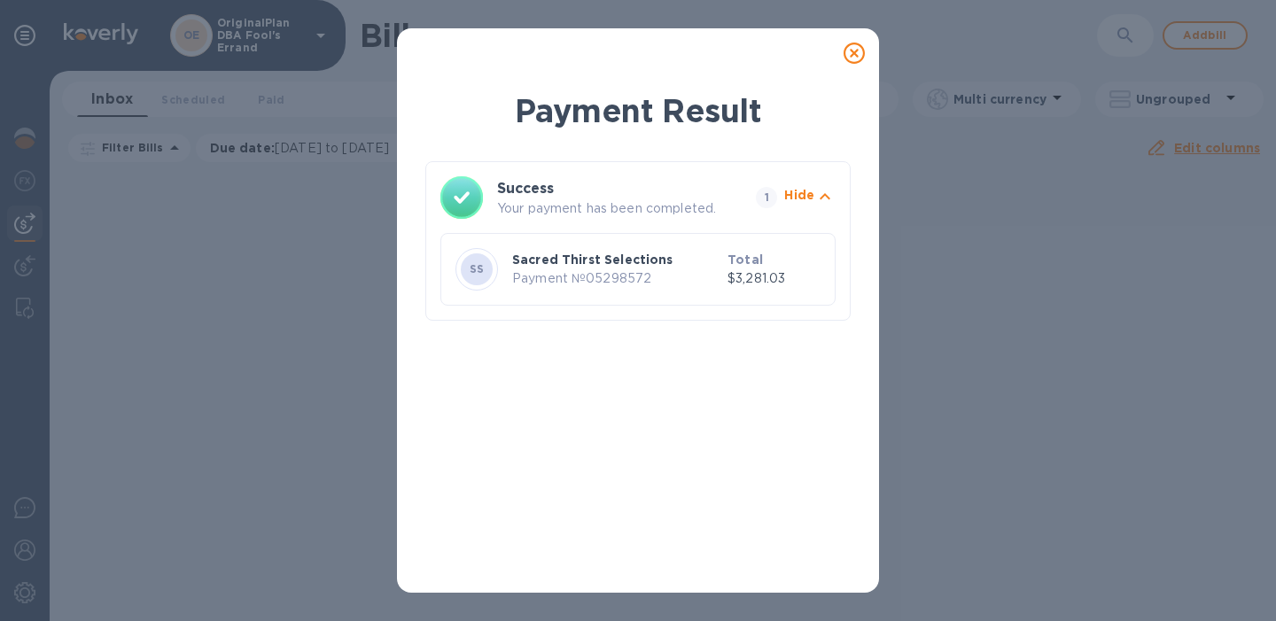
click at [855, 52] on icon at bounding box center [853, 53] width 21 height 21
